Goal: Transaction & Acquisition: Purchase product/service

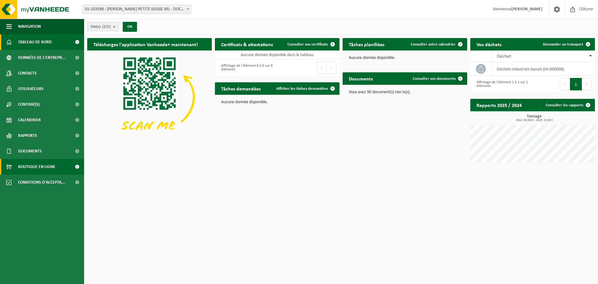
click at [43, 166] on span "Boutique en ligne" at bounding box center [36, 167] width 37 height 16
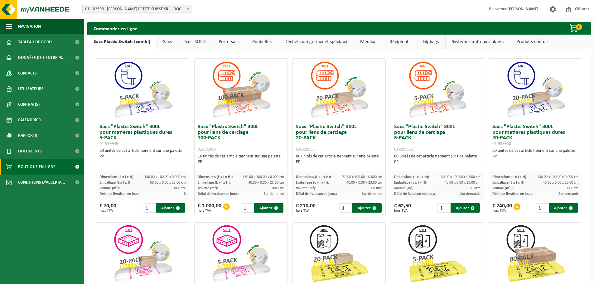
click at [256, 45] on link "Poubelles" at bounding box center [262, 42] width 32 height 14
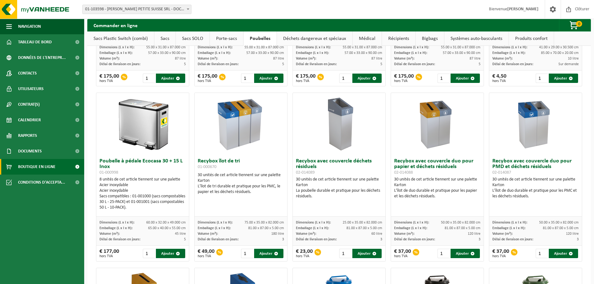
scroll to position [156, 0]
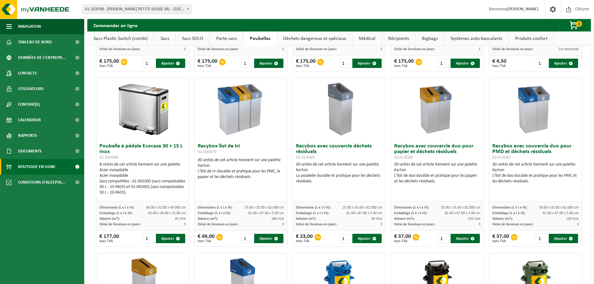
click at [226, 124] on img at bounding box center [241, 109] width 62 height 62
click at [218, 148] on h3 "Recybox îlot de tri 01-000670" at bounding box center [241, 149] width 86 height 12
click at [248, 235] on input "1" at bounding box center [247, 238] width 13 height 9
click at [248, 237] on input "2" at bounding box center [247, 238] width 13 height 9
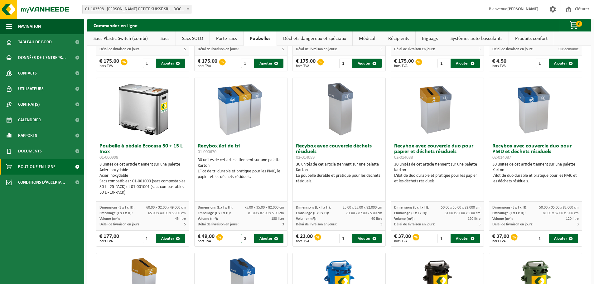
click at [248, 237] on input "3" at bounding box center [247, 238] width 13 height 9
click at [274, 239] on span "button" at bounding box center [276, 239] width 4 height 4
type input "1"
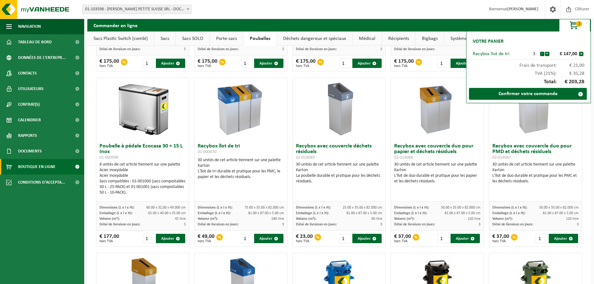
click at [60, 235] on ul "Navigation Clôturer Tableau de bord Données de l'entrepr... Contacts Utilisateu…" at bounding box center [42, 151] width 84 height 265
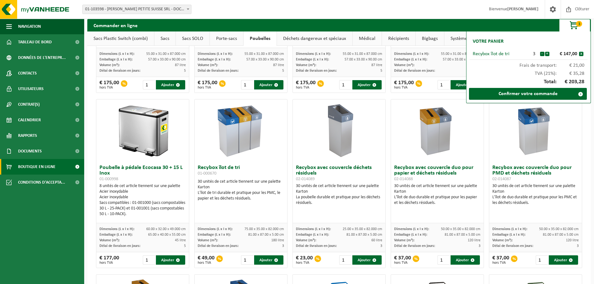
scroll to position [31, 0]
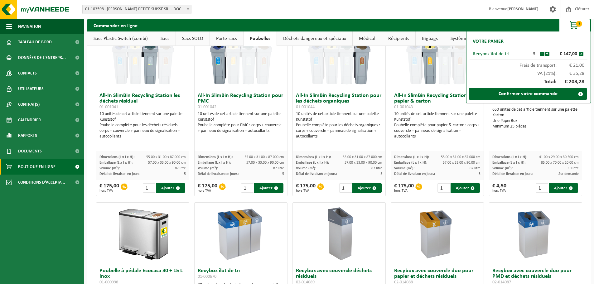
click at [301, 39] on link "Déchets dangereux et spéciaux" at bounding box center [314, 38] width 75 height 14
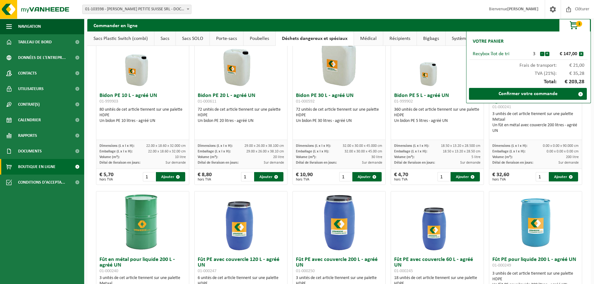
click at [580, 24] on span "3" at bounding box center [579, 24] width 6 height 6
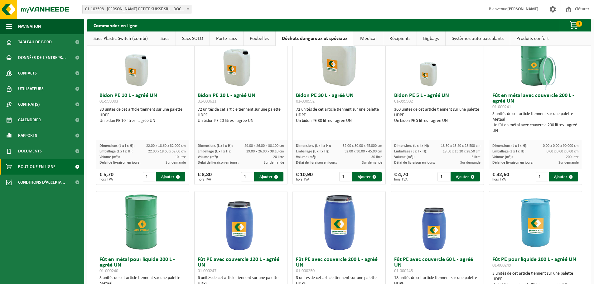
click at [465, 39] on link "Systèmes auto-basculants" at bounding box center [477, 38] width 64 height 14
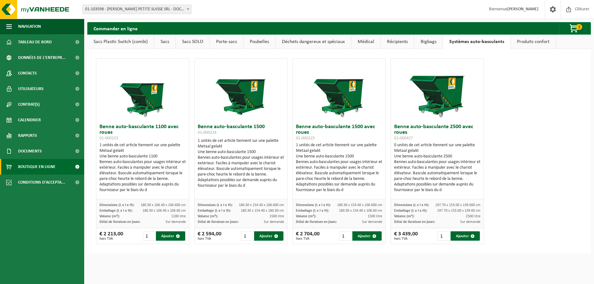
scroll to position [0, 0]
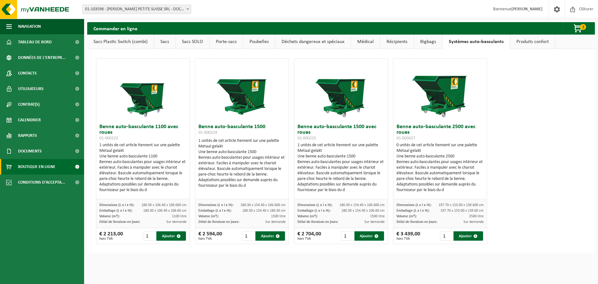
click at [529, 42] on link "Produits confort" at bounding box center [533, 42] width 45 height 14
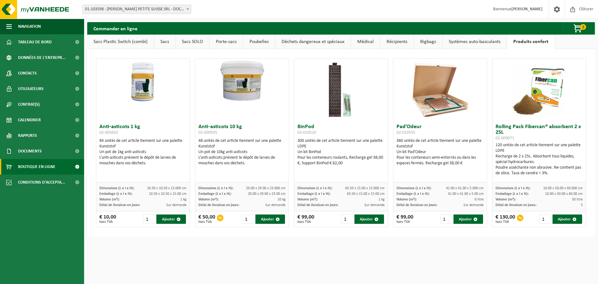
click at [478, 41] on link "Systèmes auto-basculants" at bounding box center [475, 42] width 64 height 14
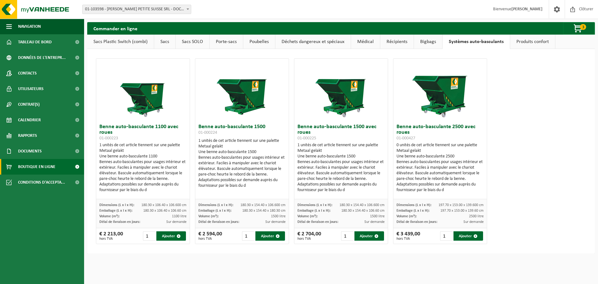
click at [418, 43] on link "Bigbags" at bounding box center [428, 42] width 28 height 14
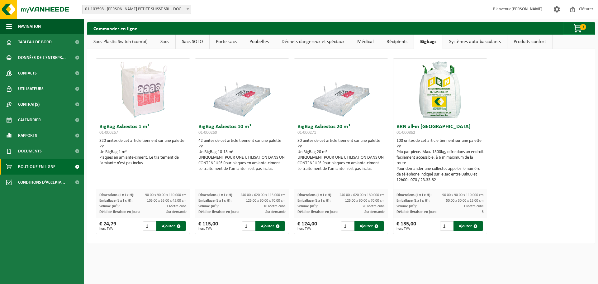
click at [393, 46] on link "Récipients" at bounding box center [397, 42] width 33 height 14
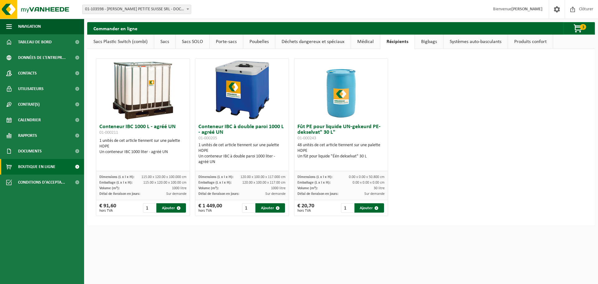
click at [362, 40] on link "Médical" at bounding box center [365, 42] width 29 height 14
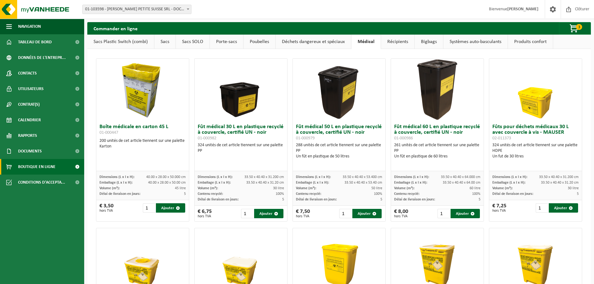
click at [328, 41] on link "Déchets dangereux et spéciaux" at bounding box center [313, 42] width 75 height 14
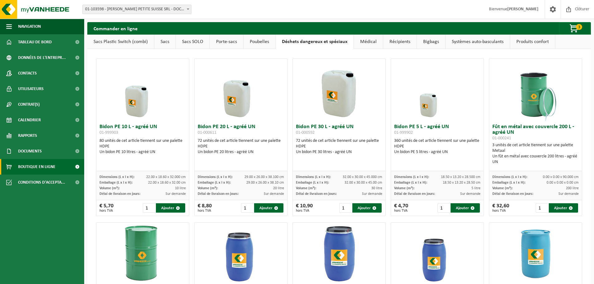
click at [262, 41] on link "Poubelles" at bounding box center [259, 42] width 32 height 14
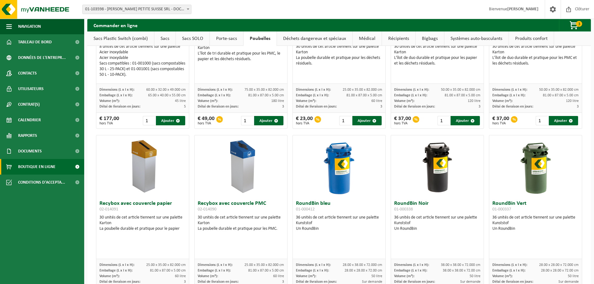
click at [214, 38] on link "Porte-sacs" at bounding box center [226, 38] width 33 height 14
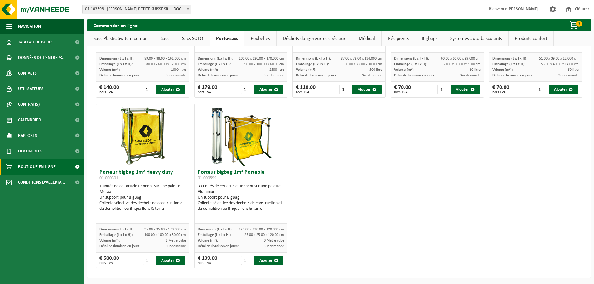
scroll to position [125, 0]
click at [193, 41] on link "Sacs SOLO" at bounding box center [193, 38] width 34 height 14
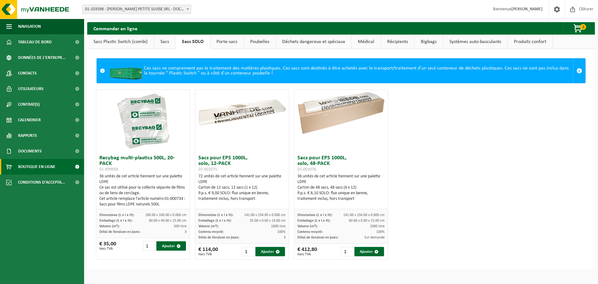
click at [167, 43] on link "Sacs" at bounding box center [164, 42] width 21 height 14
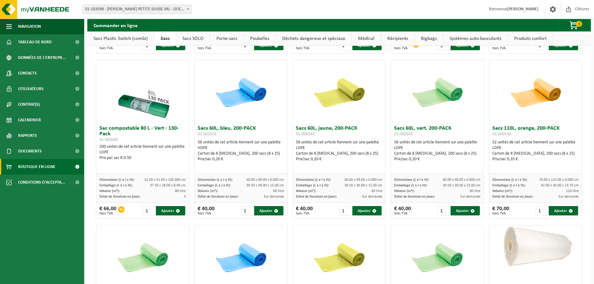
scroll to position [343, 0]
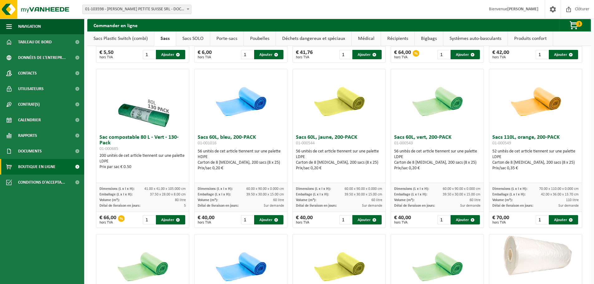
click at [135, 39] on link "Sacs Plastic Switch (combi)" at bounding box center [120, 38] width 67 height 14
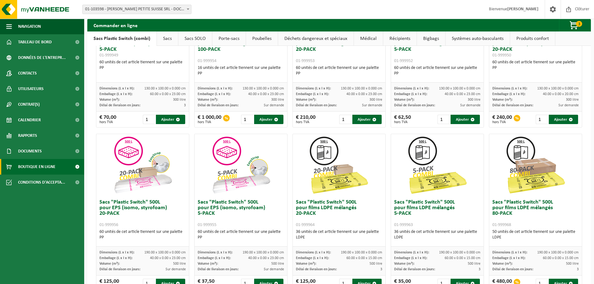
scroll to position [0, 0]
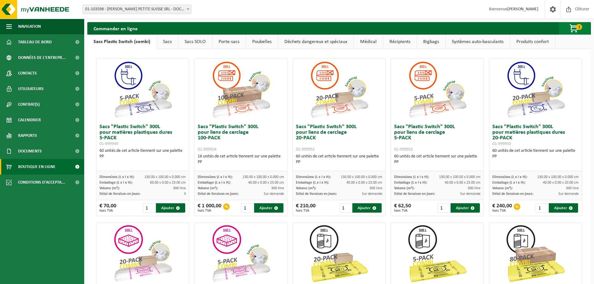
click at [578, 26] on span "3" at bounding box center [579, 27] width 6 height 6
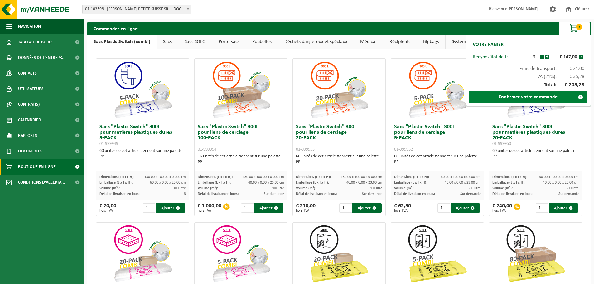
click at [535, 98] on link "Confirmer votre commande" at bounding box center [528, 97] width 118 height 12
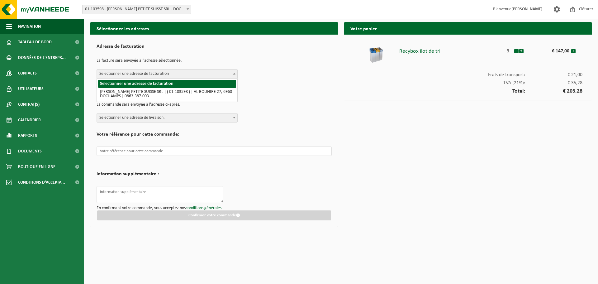
click at [138, 74] on span "Sélectionner une adresse de facturation" at bounding box center [167, 74] width 141 height 9
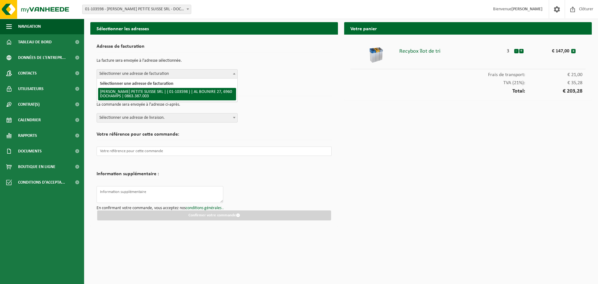
select select "30901"
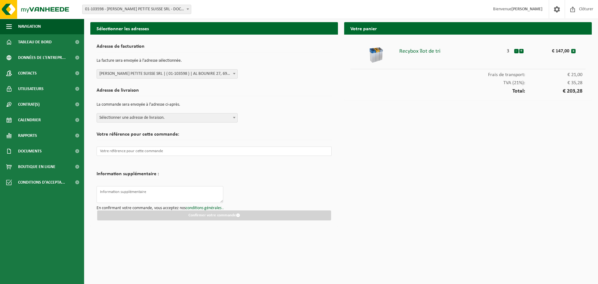
click at [142, 120] on span "Sélectionner une adresse de livraison." at bounding box center [167, 117] width 141 height 9
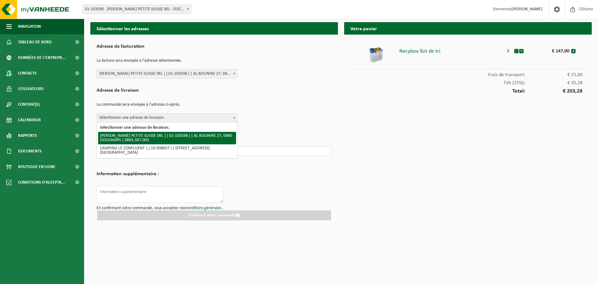
select select "30901"
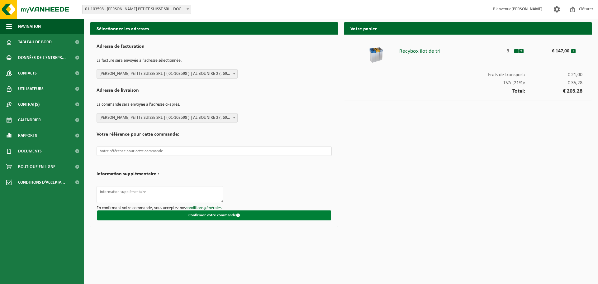
click at [167, 215] on button "Confirmer votre commande" at bounding box center [214, 215] width 234 height 10
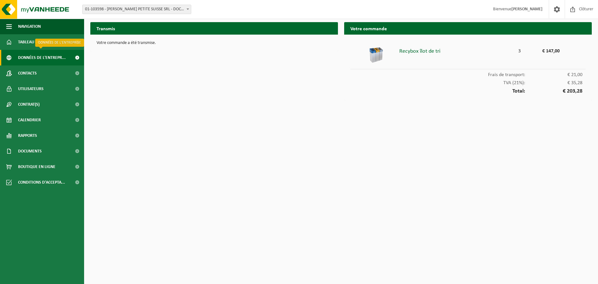
click at [48, 56] on span "Données de l'entrepr..." at bounding box center [42, 58] width 48 height 16
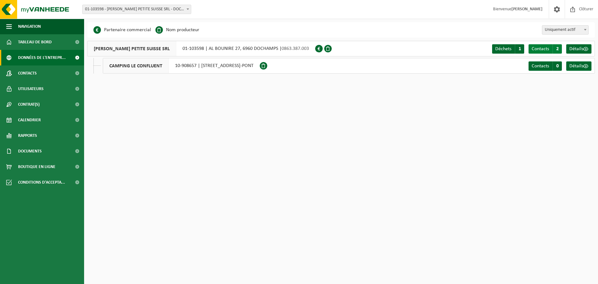
click at [539, 48] on span "Contacts" at bounding box center [540, 48] width 17 height 5
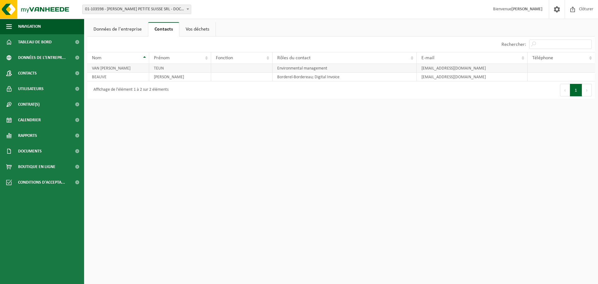
click at [148, 68] on td "VAN [PERSON_NAME]" at bounding box center [118, 68] width 62 height 9
click at [236, 68] on td at bounding box center [241, 68] width 61 height 9
click at [188, 31] on link "Vos déchets" at bounding box center [198, 29] width 36 height 14
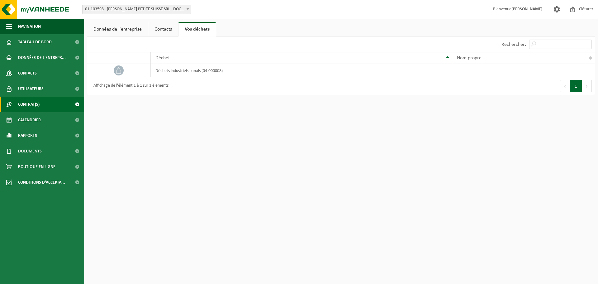
click at [34, 102] on span "Contrat(s)" at bounding box center [29, 105] width 22 height 16
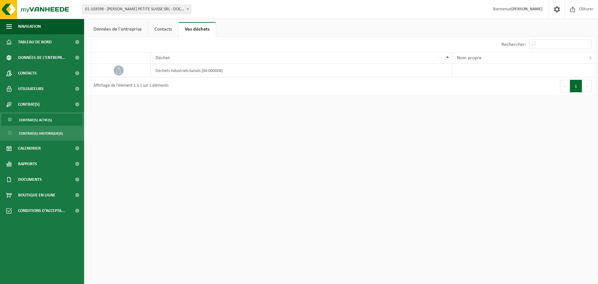
click at [38, 120] on span "Contrat(s) actif(s)" at bounding box center [35, 120] width 33 height 12
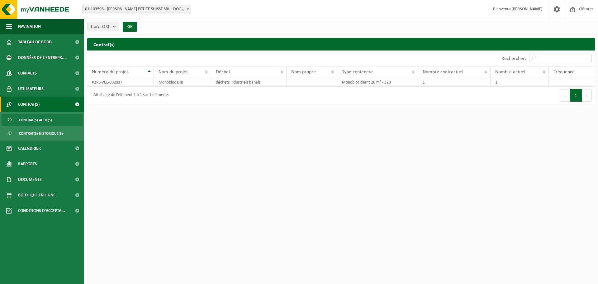
click at [140, 9] on span "01-103598 - [PERSON_NAME] PETITE SUISSE SRL - DOCHAMPS" at bounding box center [137, 9] width 108 height 9
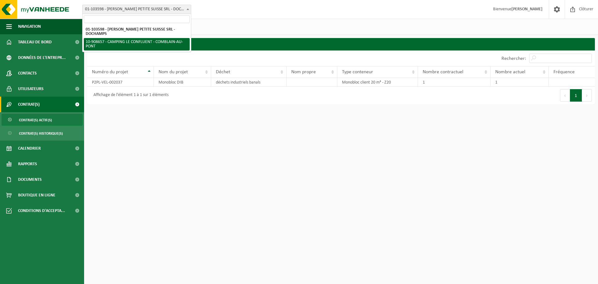
click at [171, 142] on html "Site: 01-103598 - [PERSON_NAME] PETITE SUISSE SRL - DOCHAMPS 10-908657 - CAMPIN…" at bounding box center [299, 142] width 598 height 284
